Goal: Information Seeking & Learning: Learn about a topic

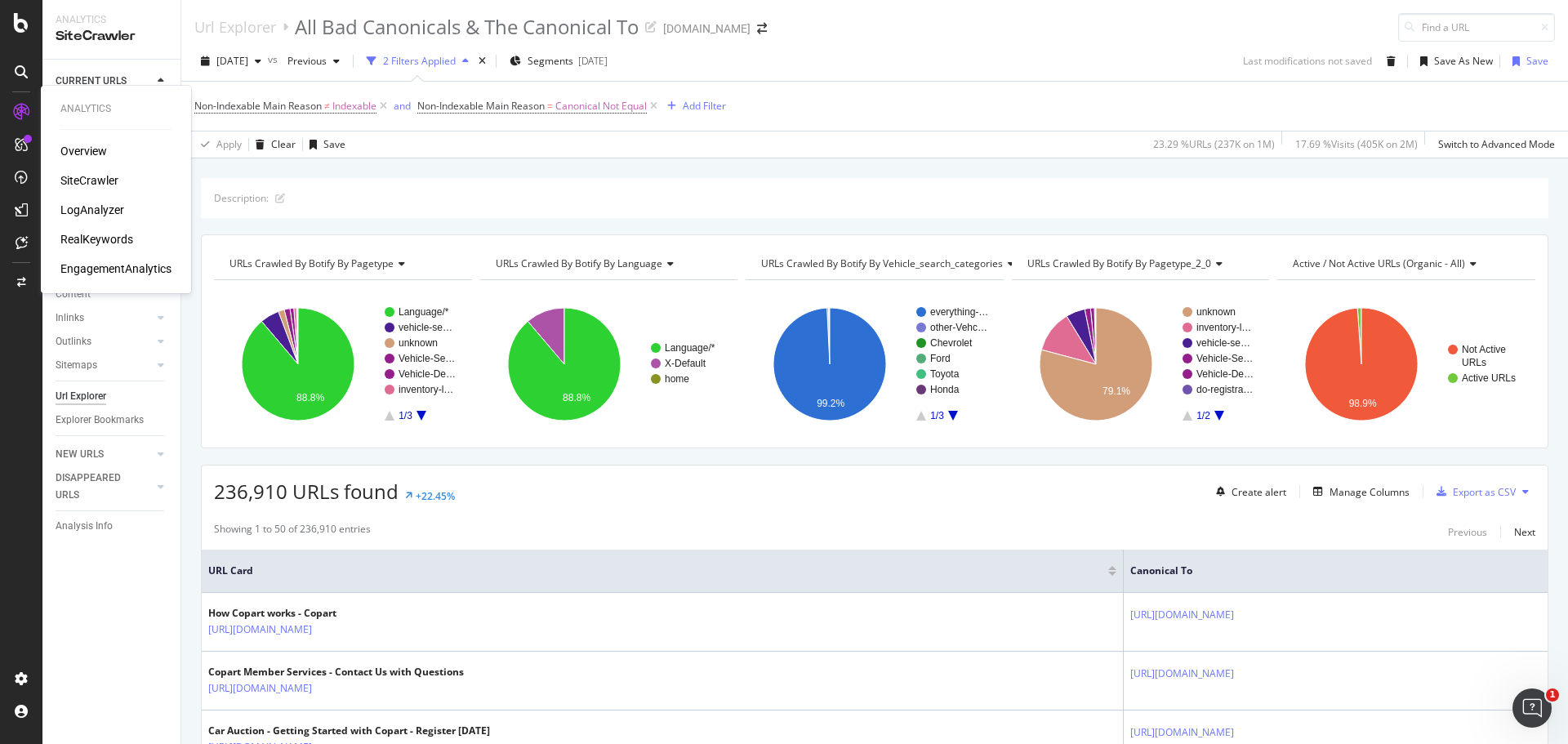
click at [98, 206] on div "LogAnalyzer" at bounding box center [92, 210] width 64 height 16
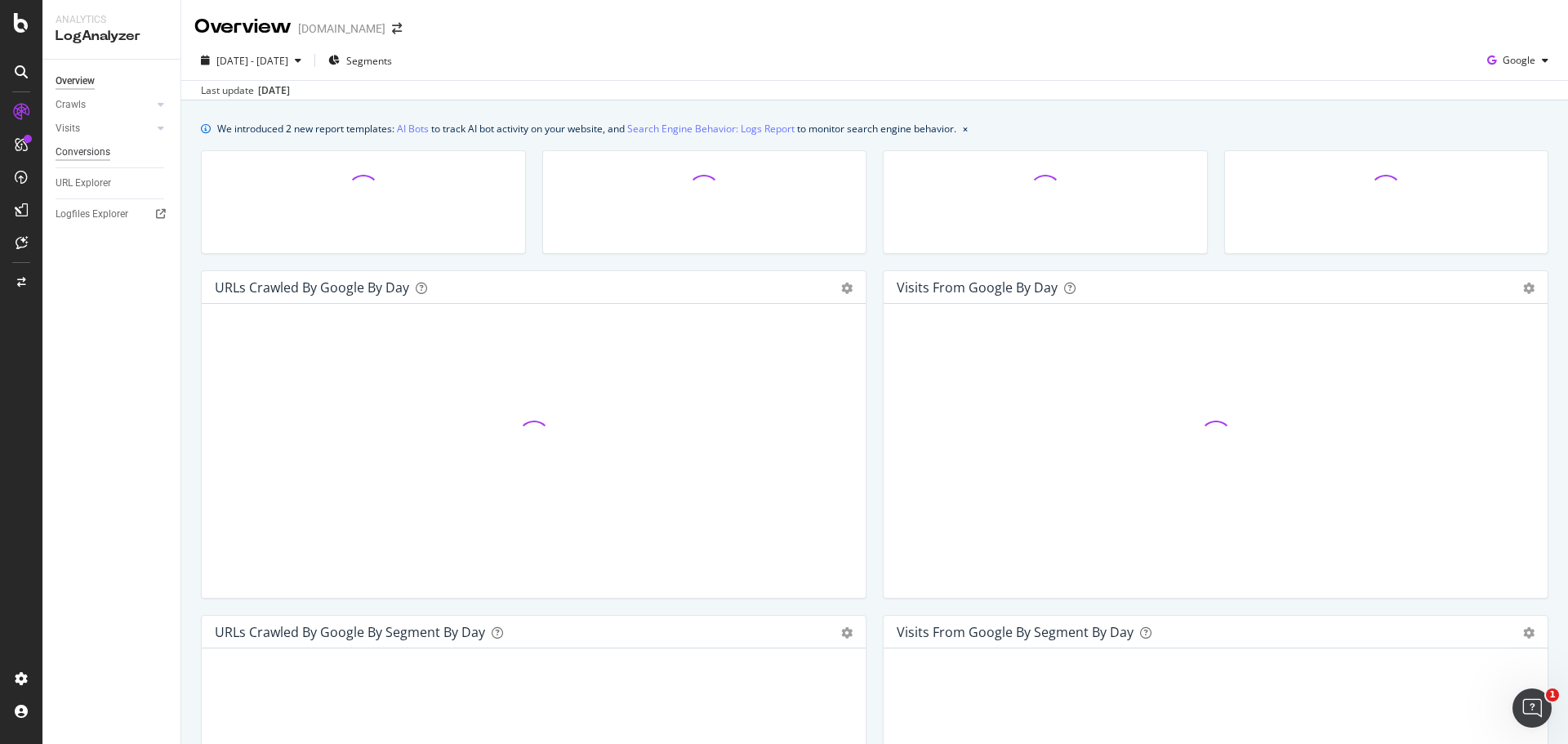
click at [67, 155] on div "Conversions" at bounding box center [83, 152] width 55 height 17
